Goal: Navigation & Orientation: Find specific page/section

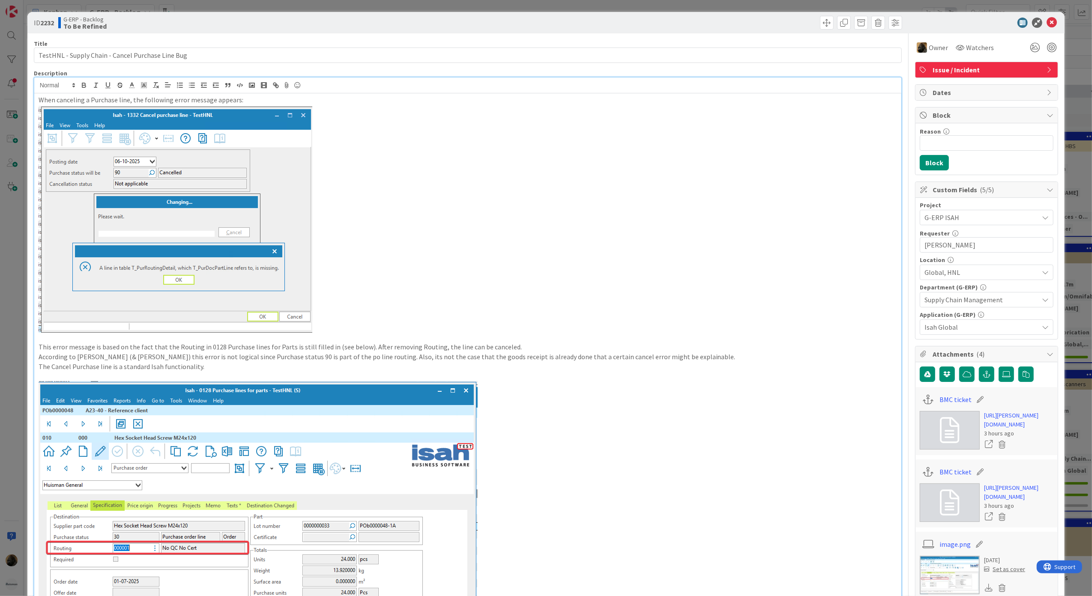
scroll to position [440, 0]
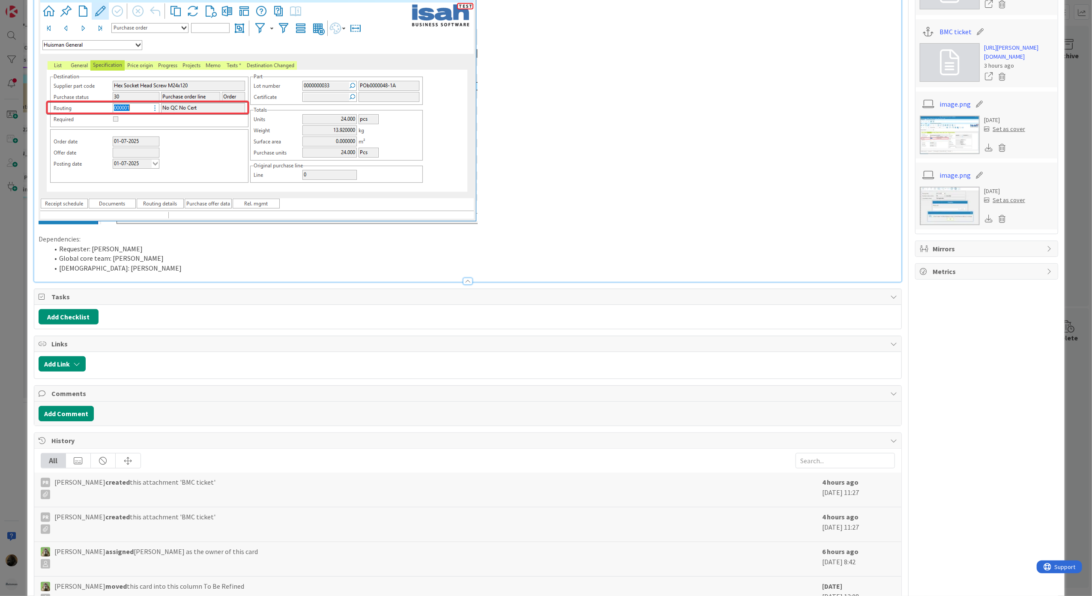
click at [9, 345] on div "ID 2232 G-ERP - Backlog To Be Refined Title 49 / 128 TestHNL - Supply Chain - C…" at bounding box center [546, 298] width 1092 height 596
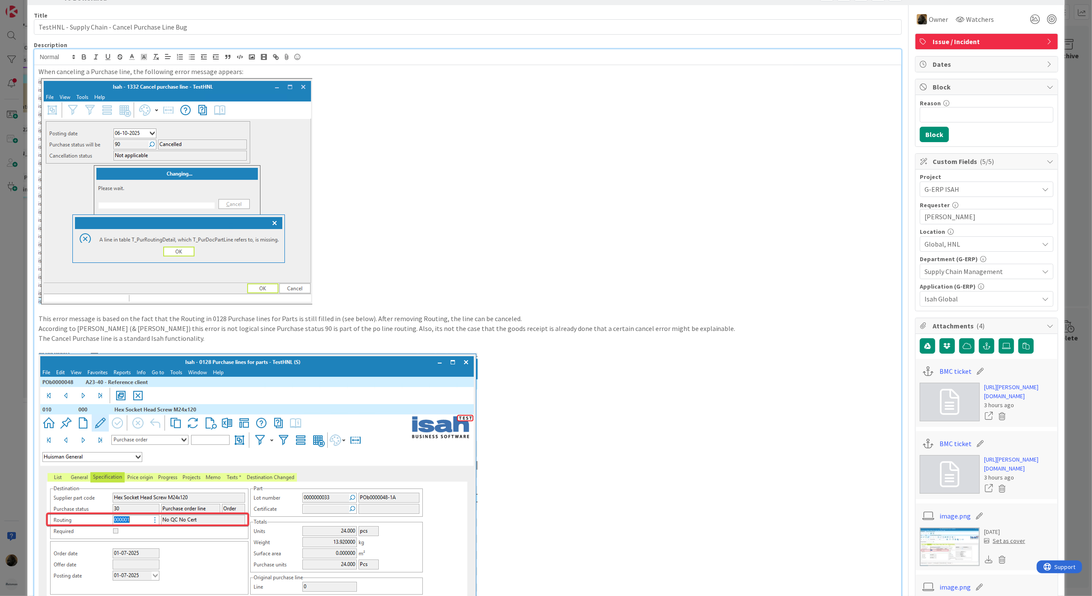
scroll to position [0, 0]
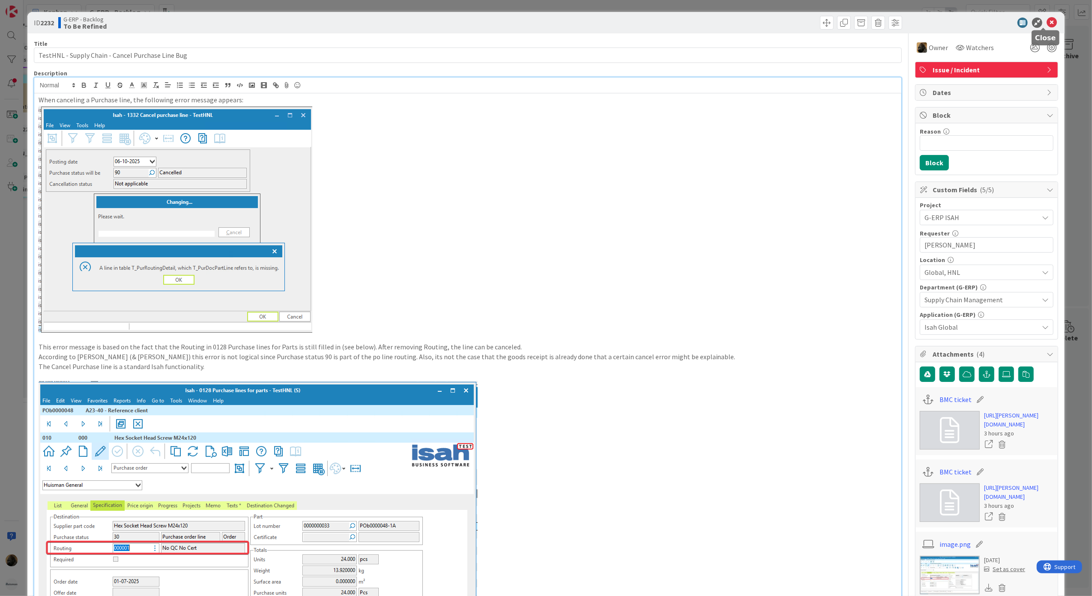
click at [1047, 24] on icon at bounding box center [1052, 23] width 10 height 10
click at [1047, 19] on icon at bounding box center [1052, 23] width 10 height 10
click at [1048, 26] on icon at bounding box center [1052, 23] width 10 height 10
click at [1047, 23] on icon at bounding box center [1052, 23] width 10 height 10
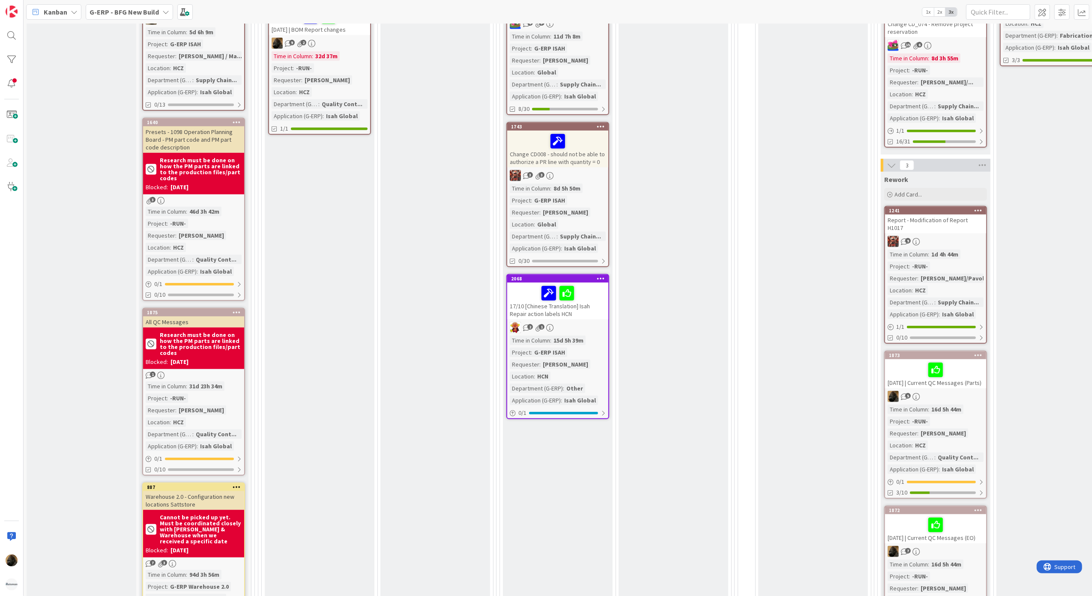
scroll to position [343, 0]
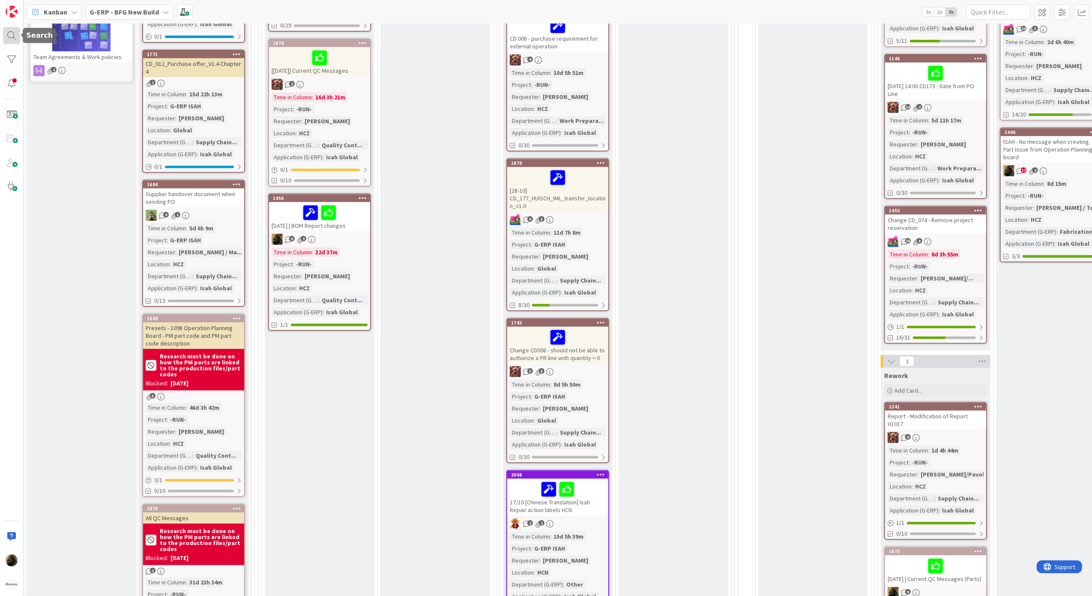
click at [16, 35] on div at bounding box center [11, 35] width 17 height 17
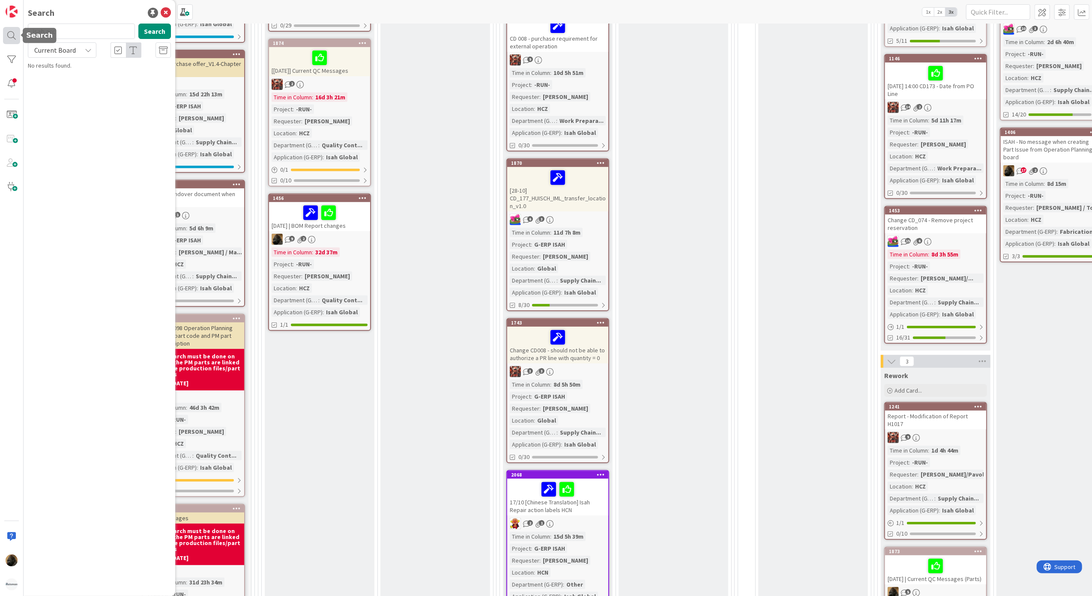
type input "isah acc"
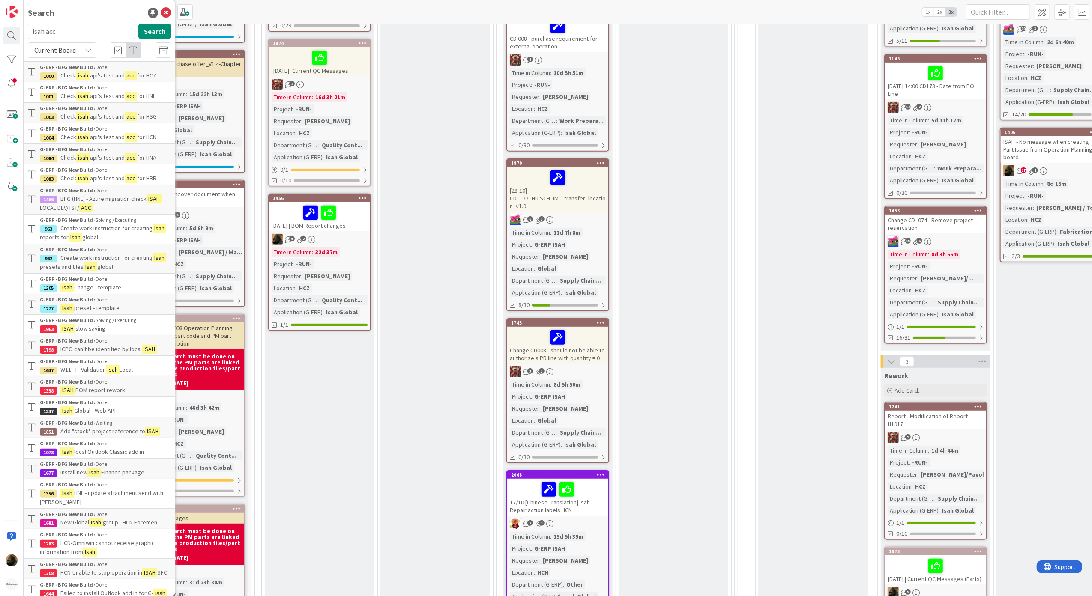
click at [122, 200] on span "BFG (HNL) - Azure migration check" at bounding box center [103, 199] width 86 height 8
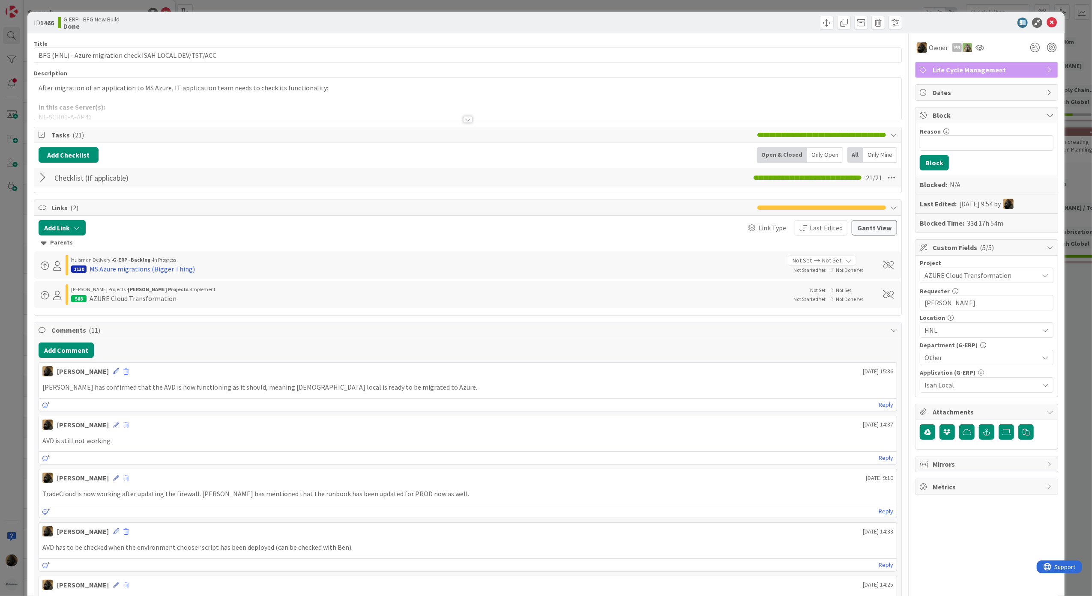
click at [41, 182] on div at bounding box center [44, 177] width 11 height 15
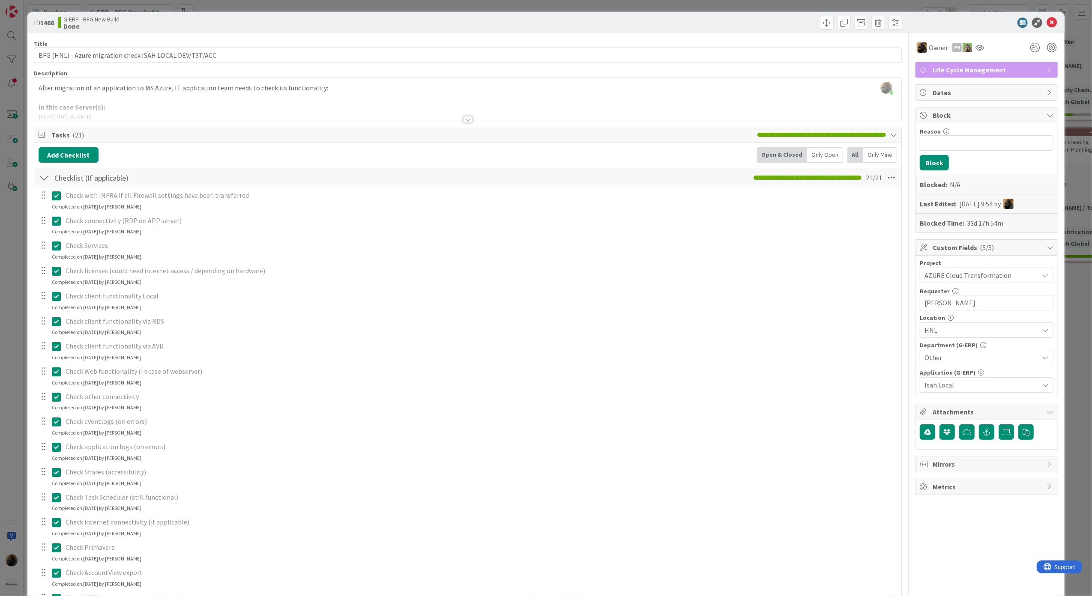
click at [6, 404] on div "ID 1466 G-ERP - BFG New Build Done Title 56 / 128 BFG (HNL) - Azure migration c…" at bounding box center [546, 298] width 1092 height 596
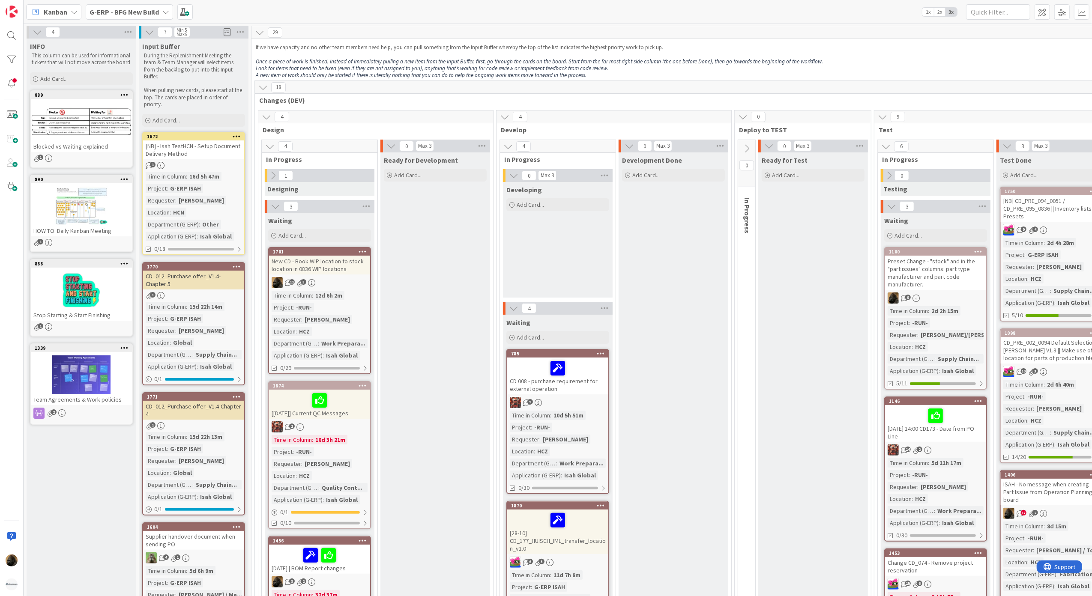
click at [63, 14] on span "Kanban" at bounding box center [56, 12] width 24 height 10
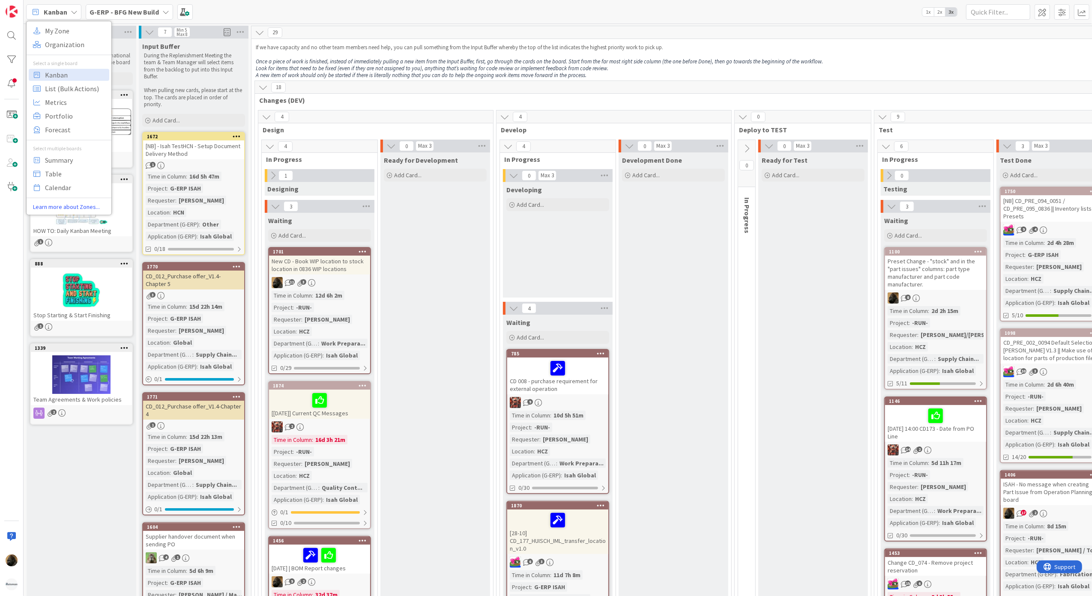
click at [136, 16] on span "G-ERP - BFG New Build" at bounding box center [124, 12] width 69 height 10
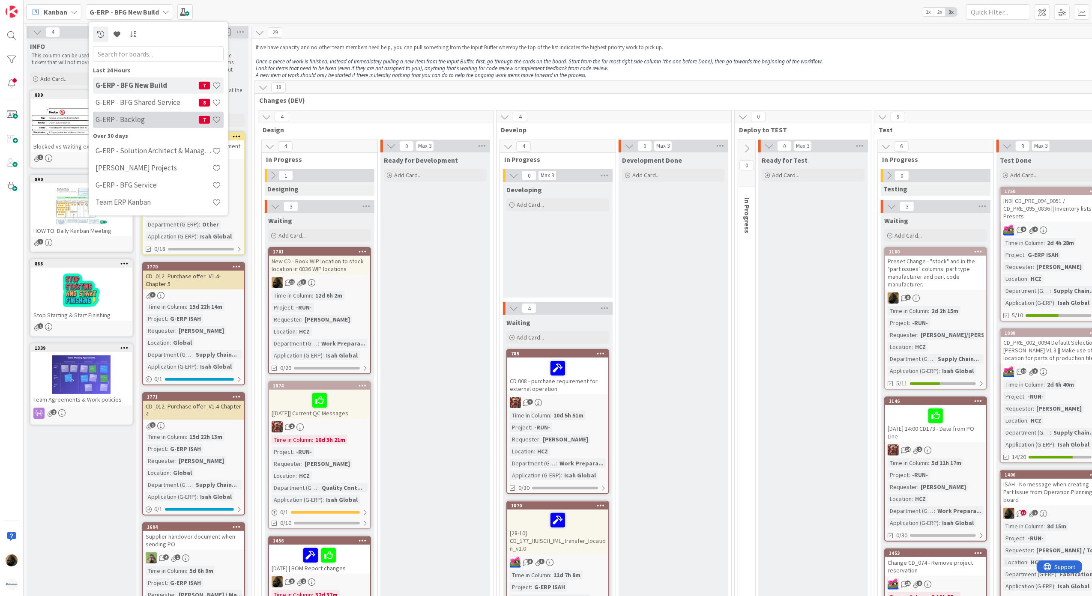
click at [139, 123] on h4 "G-ERP - Backlog" at bounding box center [147, 119] width 103 height 9
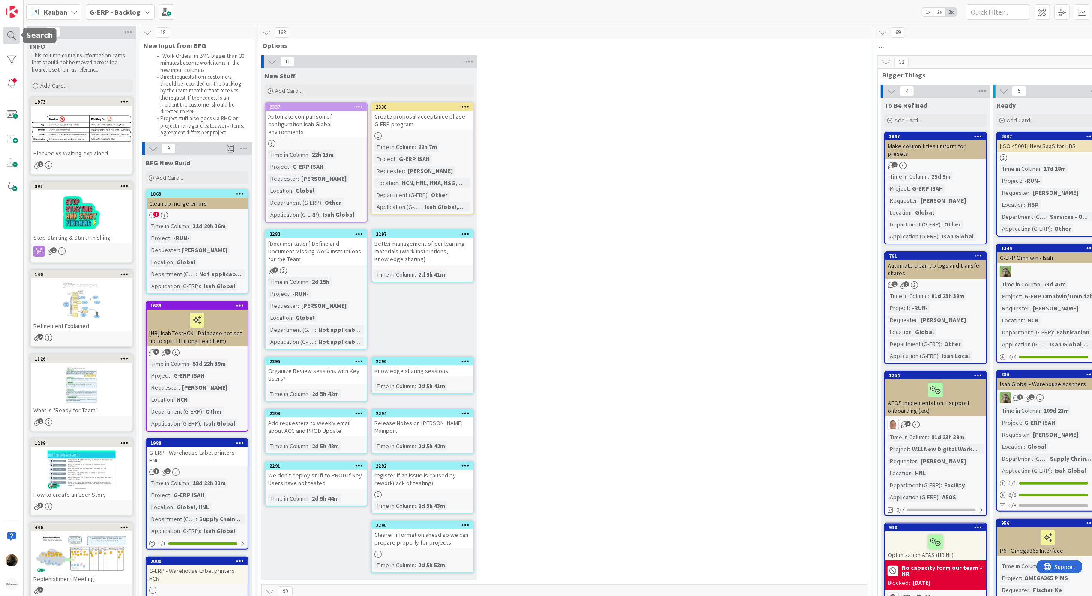
click at [14, 38] on div at bounding box center [11, 35] width 17 height 17
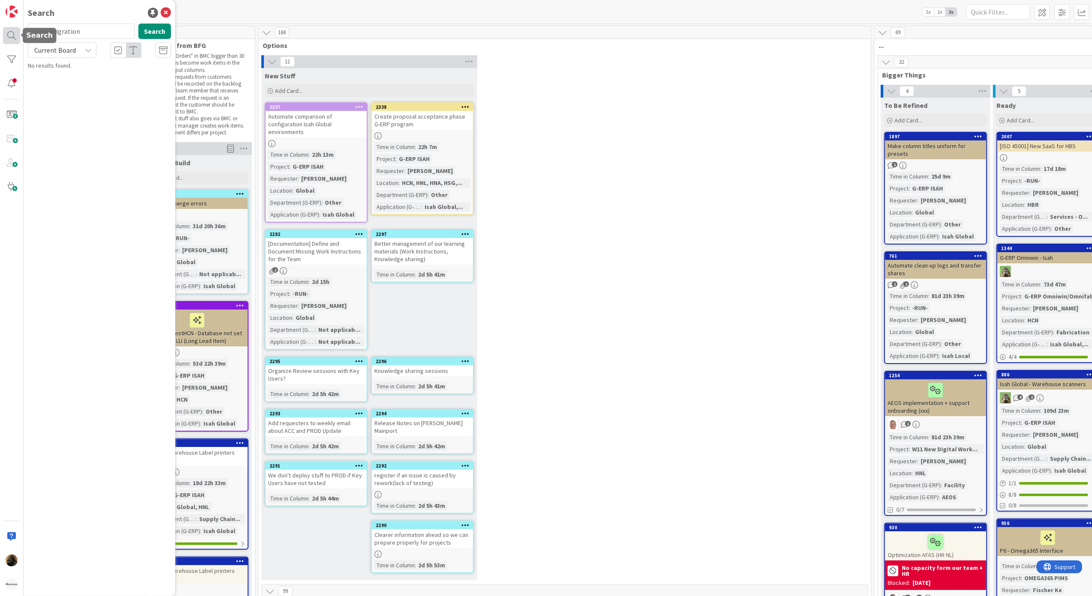
type input "azure migration"
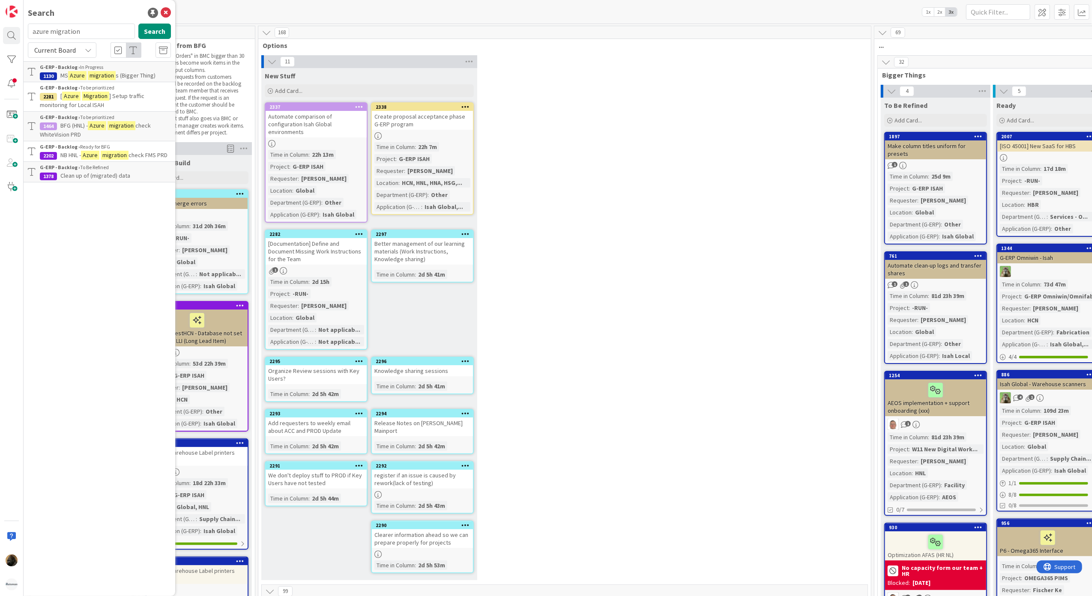
click at [645, 276] on div "11 New Stuff Add Card... 2338 Create proposal acceptance phase G-ERP program Ti…" at bounding box center [564, 320] width 609 height 530
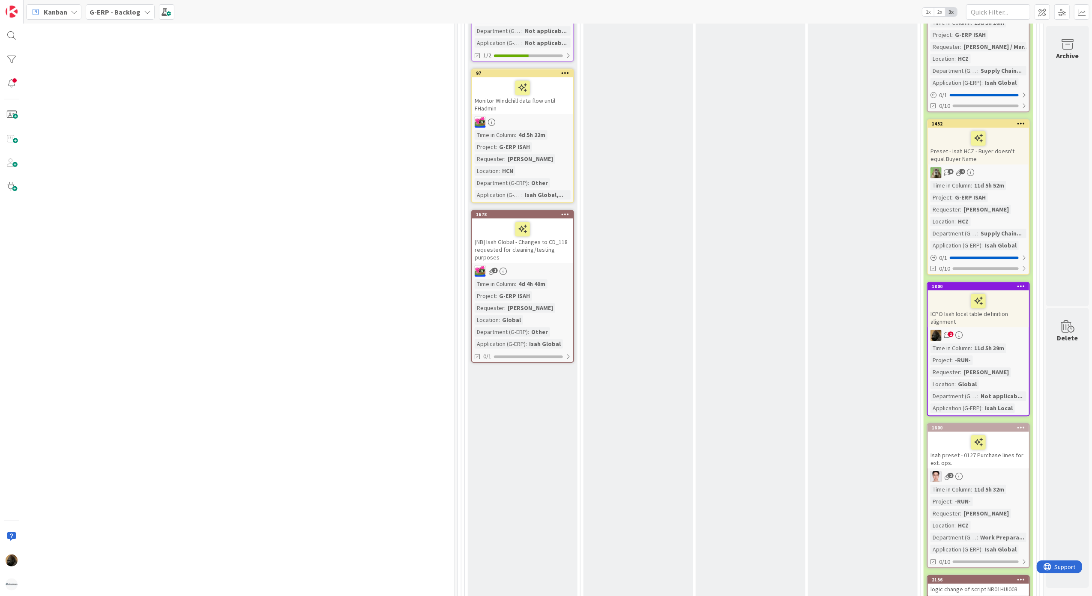
scroll to position [2685, 427]
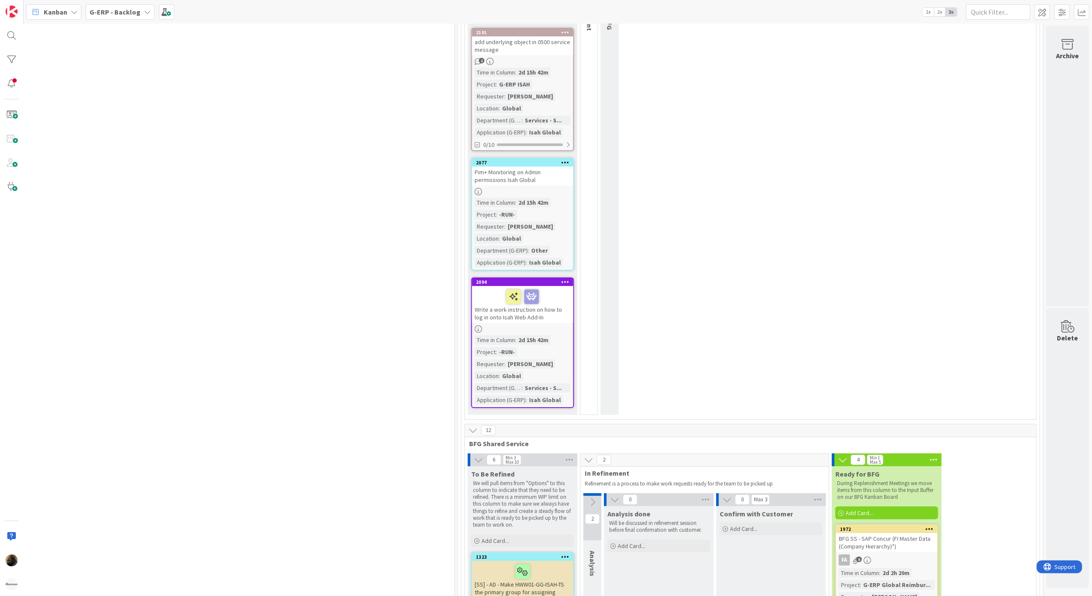
scroll to position [3257, 427]
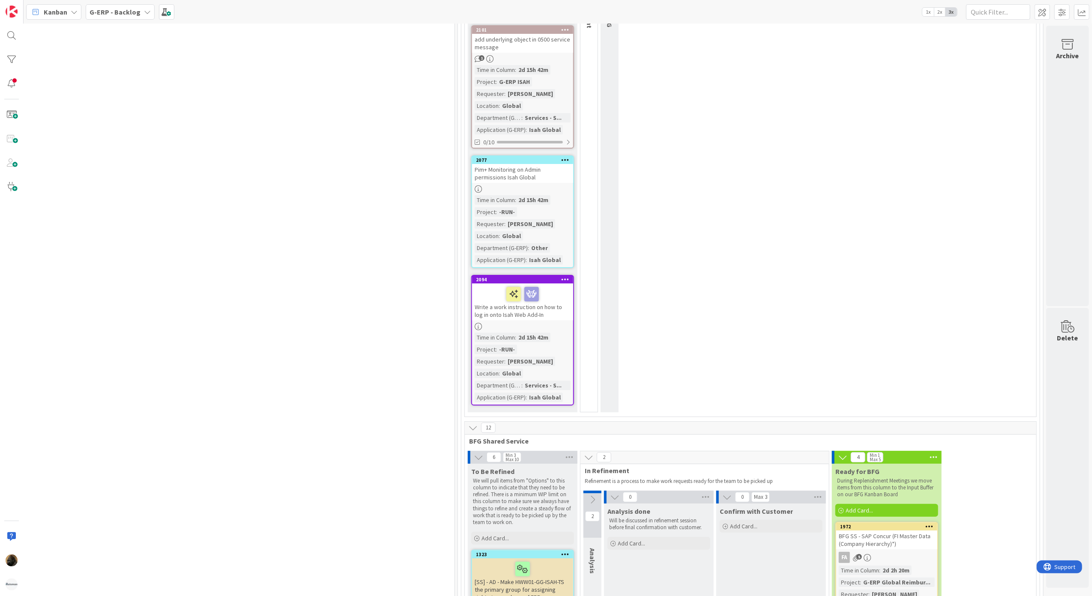
click at [332, 294] on div "7 Changes - HCZ Time Registration Add Card... 1752 [SS] Time Registration - Ema…" at bounding box center [148, 251] width 609 height 2370
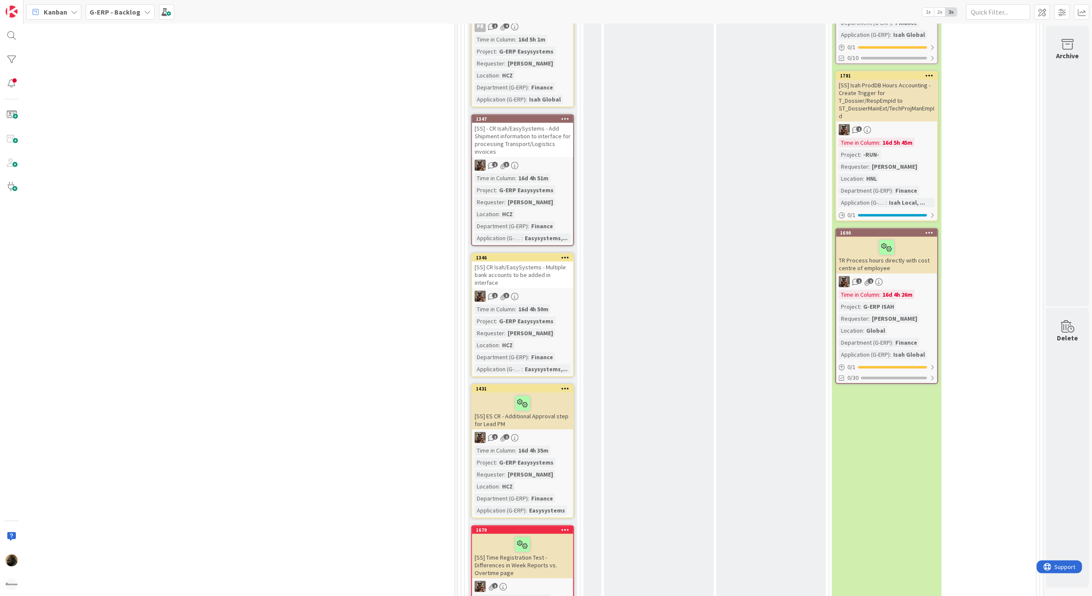
scroll to position [3999, 427]
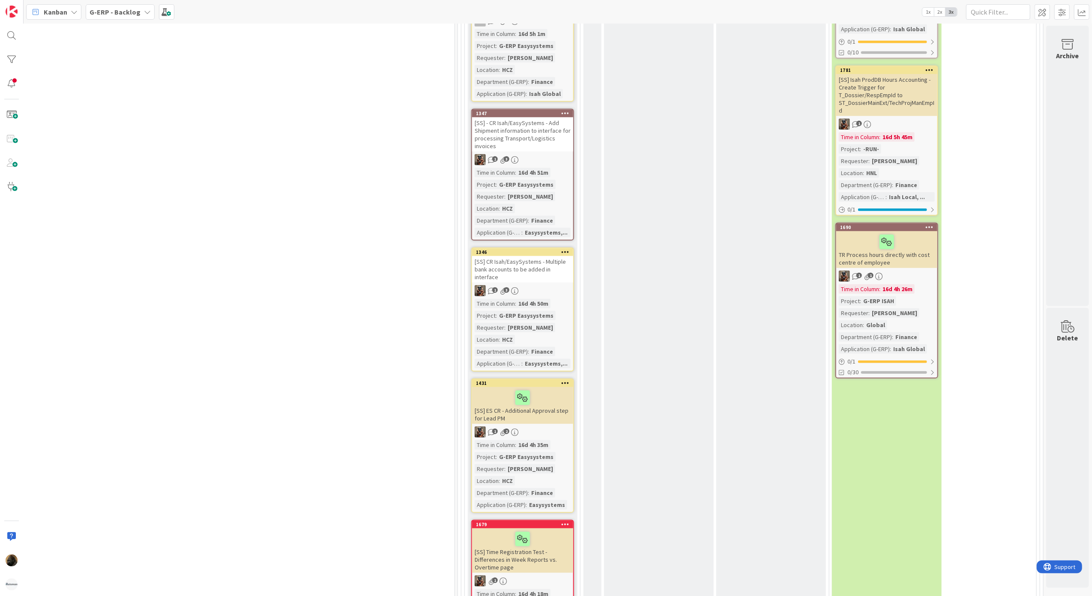
click at [78, 12] on div "Kanban" at bounding box center [53, 11] width 55 height 15
click at [81, 35] on span "My Zone" at bounding box center [76, 30] width 62 height 13
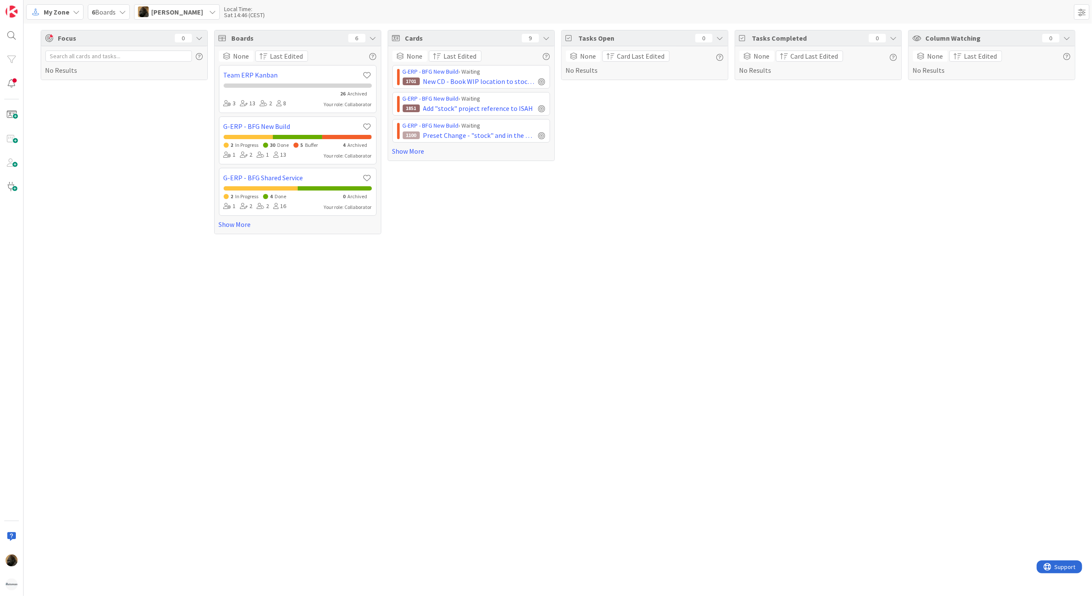
click at [416, 158] on div "None Last Edited G-ERP - BFG New Build › Waiting 1701 New CD - Book WIP locatio…" at bounding box center [471, 103] width 166 height 114
click at [416, 154] on link "Show More" at bounding box center [471, 151] width 158 height 10
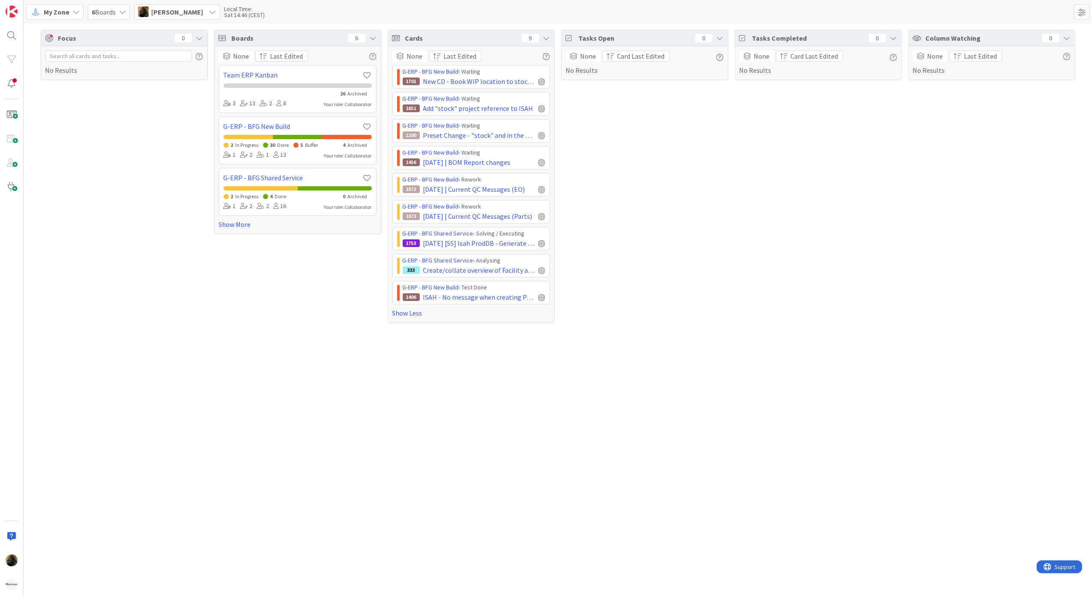
click at [230, 336] on div "Focus 0 No Results Boards 6 None Last Edited Team ERP Kanban 26 Archived 3 13 2…" at bounding box center [558, 310] width 1069 height 573
click at [129, 463] on div "Focus 0 No Results Boards 6 None Last Edited Team ERP Kanban 26 Archived 3 13 2…" at bounding box center [558, 310] width 1069 height 573
click at [537, 488] on div "Focus 0 No Results Boards 6 None Last Edited Team ERP Kanban 26 Archived 3 13 2…" at bounding box center [558, 310] width 1069 height 573
